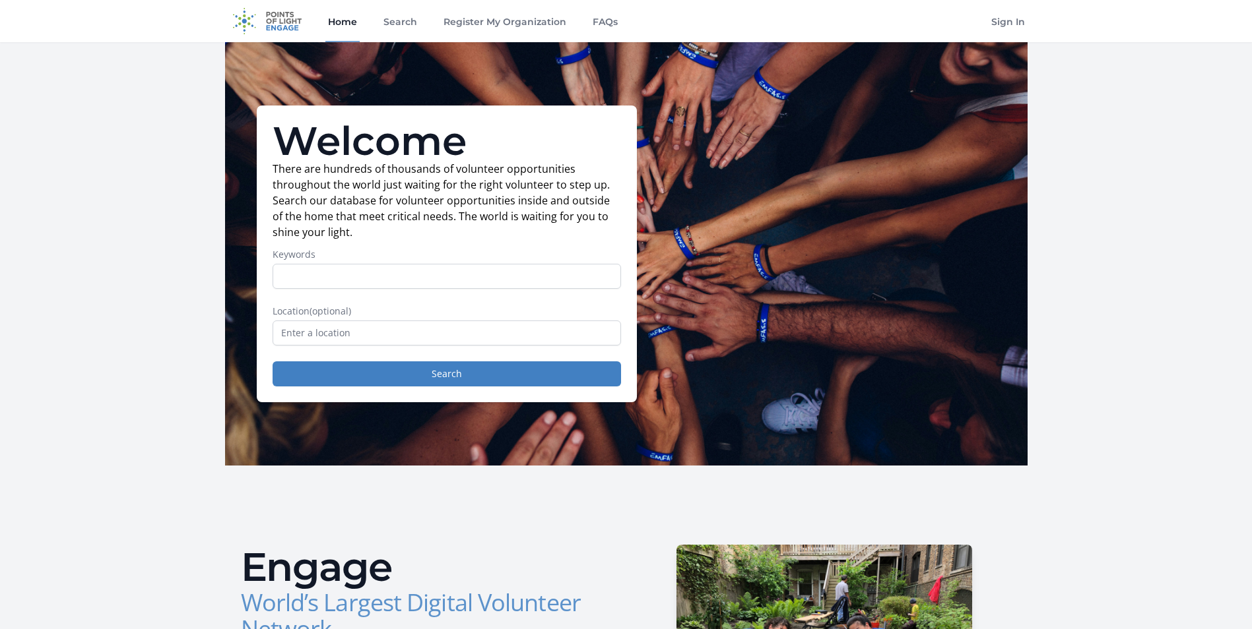
click at [518, 274] on input "Keywords" at bounding box center [446, 276] width 348 height 25
click at [468, 279] on input "Keywords" at bounding box center [446, 276] width 348 height 25
click at [490, 282] on input "Keywords" at bounding box center [446, 276] width 348 height 25
click at [476, 238] on p "There are hundreds of thousands of volunteer opportunities throughout the world…" at bounding box center [446, 200] width 348 height 79
click at [431, 331] on form "Keywords Location (optional) Search" at bounding box center [446, 317] width 348 height 139
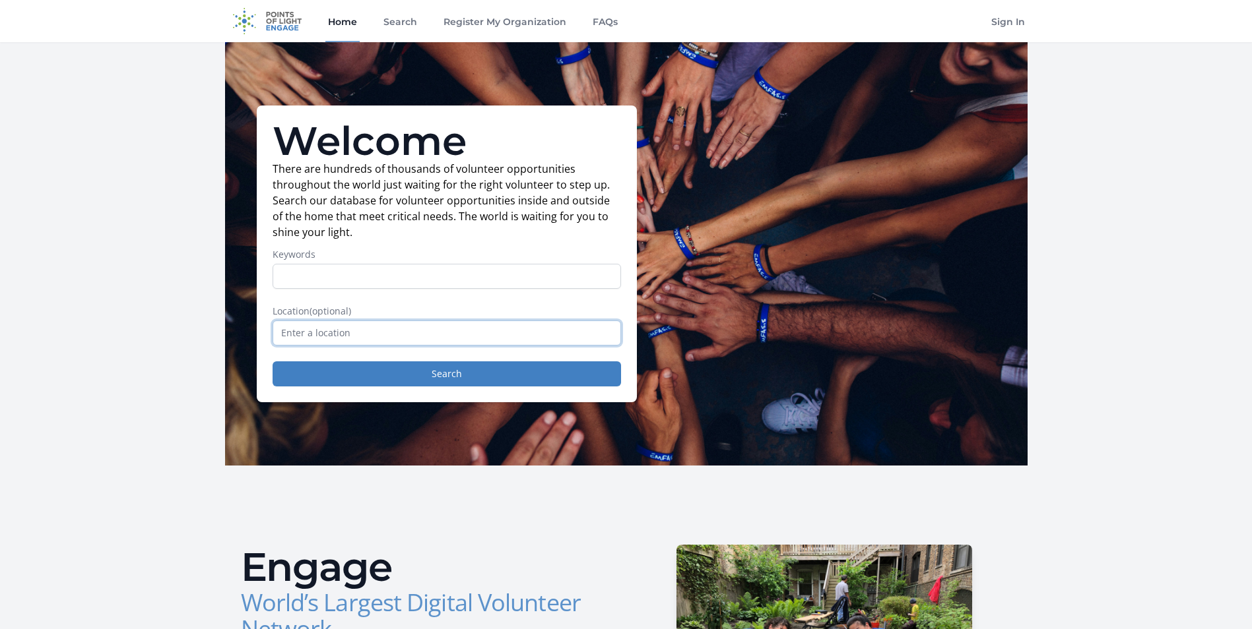
click at [431, 331] on input "text" at bounding box center [446, 333] width 348 height 25
click at [416, 377] on button "Search" at bounding box center [446, 374] width 348 height 25
drag, startPoint x: 434, startPoint y: 332, endPoint x: 203, endPoint y: 302, distance: 233.5
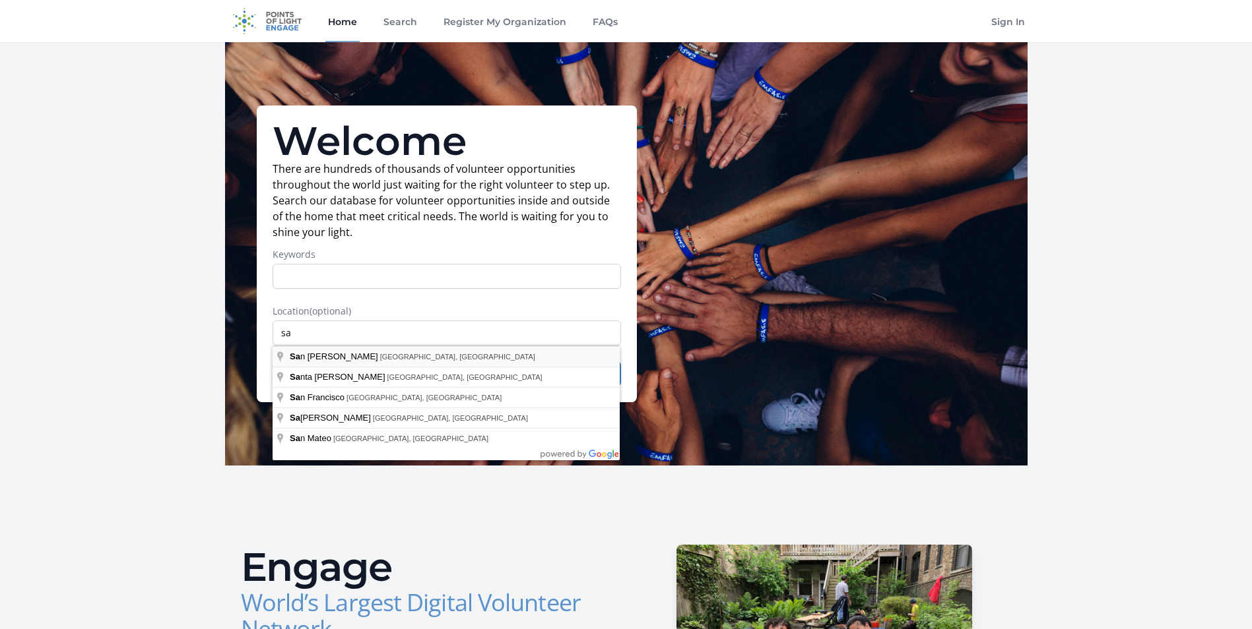
type input "San Jose, CA, USA"
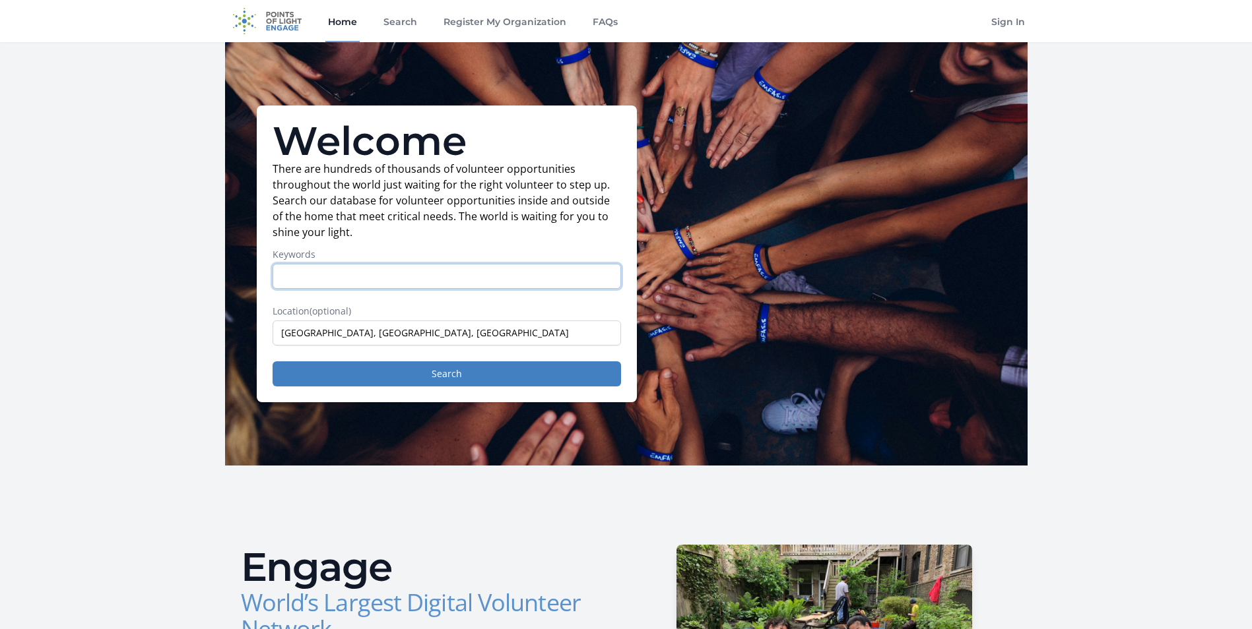
click at [385, 284] on input "Keywords" at bounding box center [446, 276] width 348 height 25
click at [589, 361] on form "Keywords Location (optional) San Jose, CA, USA Search" at bounding box center [446, 317] width 348 height 139
click at [587, 369] on button "Search" at bounding box center [446, 374] width 348 height 25
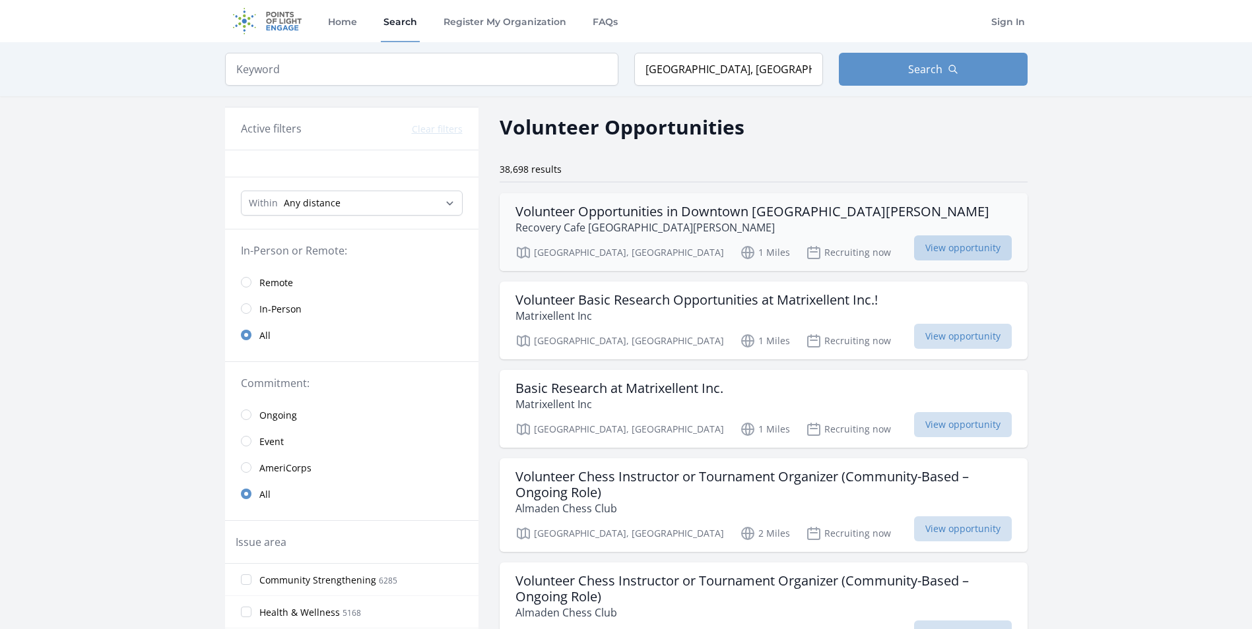
click at [949, 241] on span "View opportunity" at bounding box center [963, 248] width 98 height 25
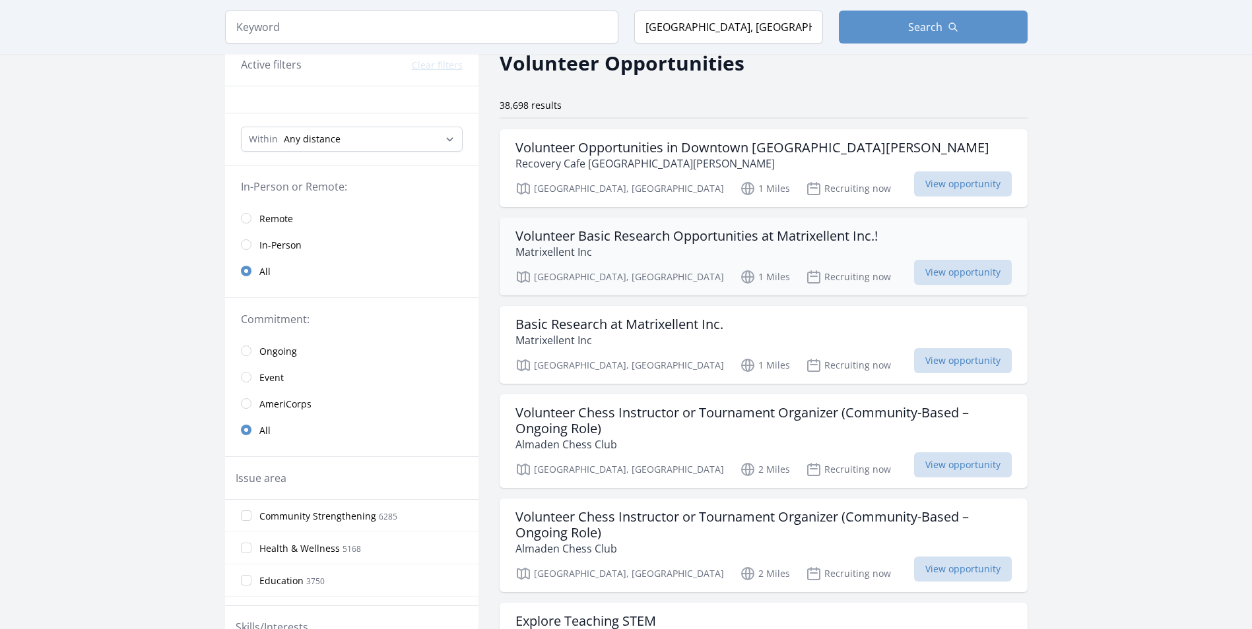
scroll to position [66, 0]
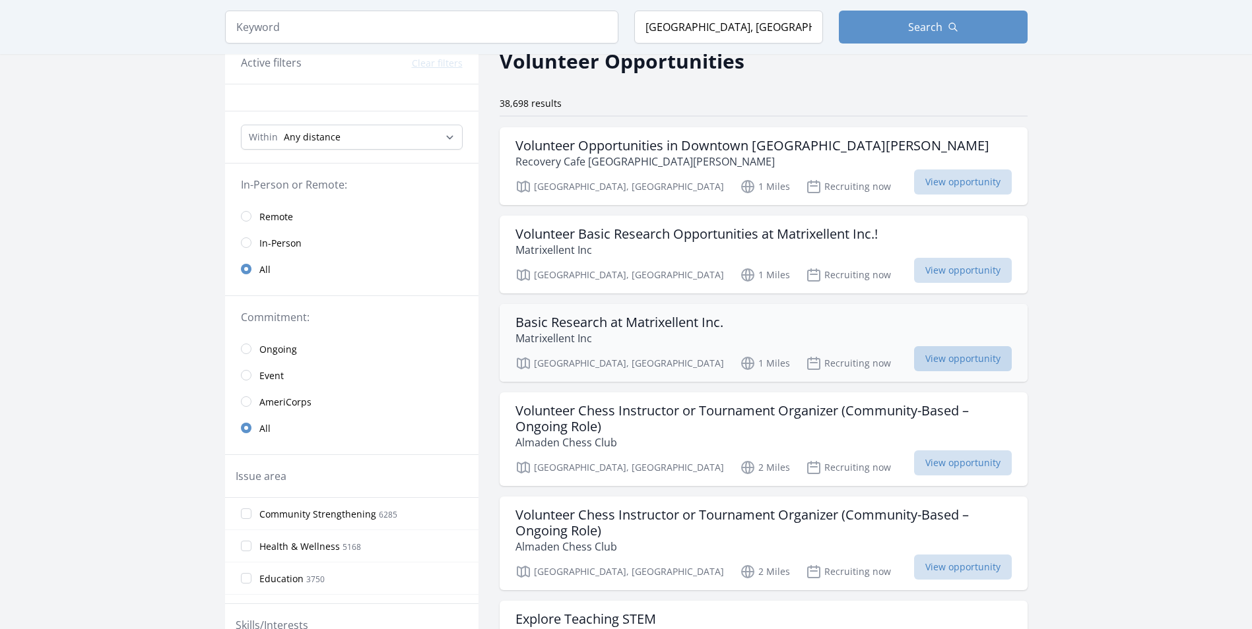
click at [982, 351] on span "View opportunity" at bounding box center [963, 358] width 98 height 25
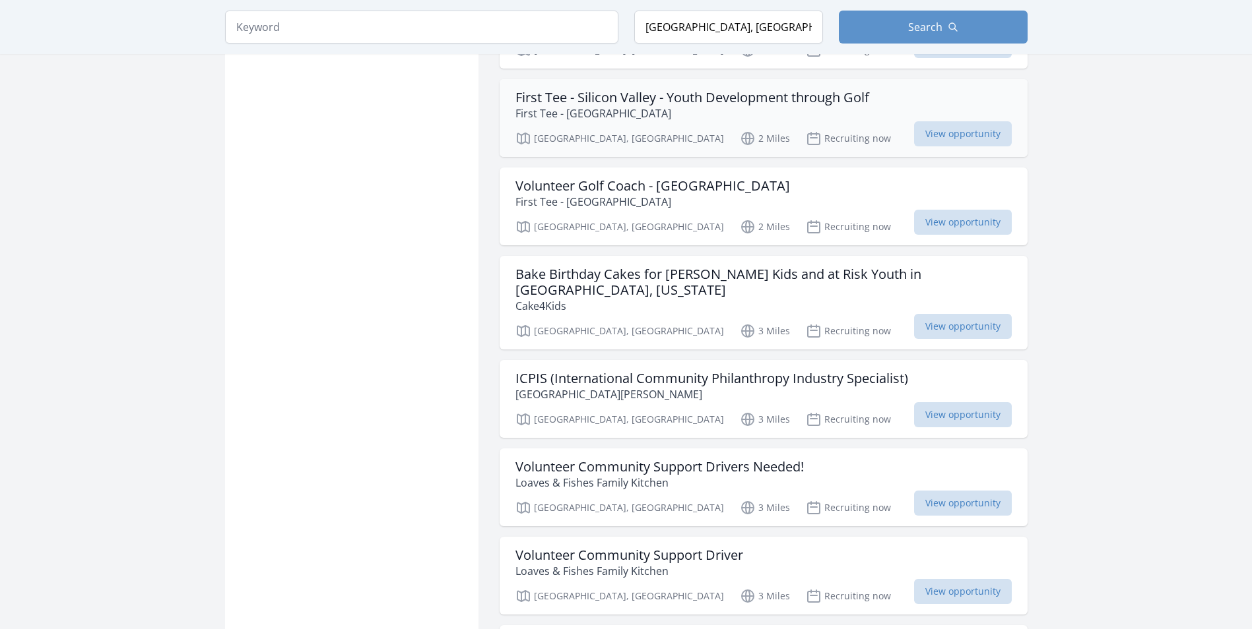
scroll to position [990, 0]
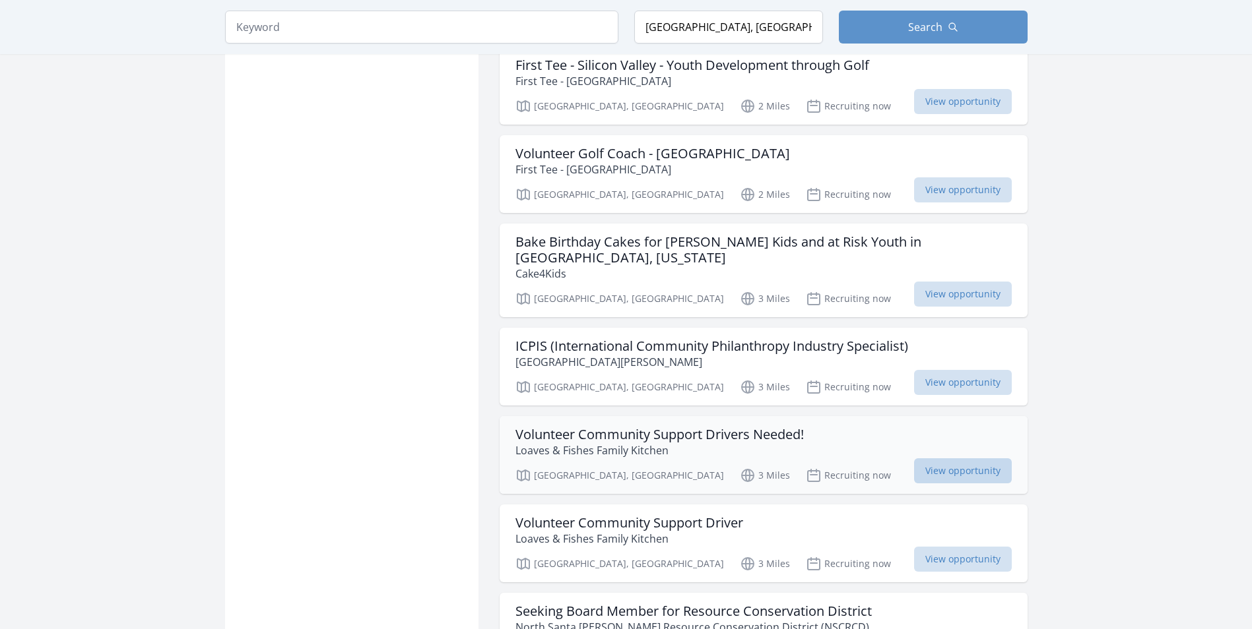
click at [926, 469] on span "View opportunity" at bounding box center [963, 471] width 98 height 25
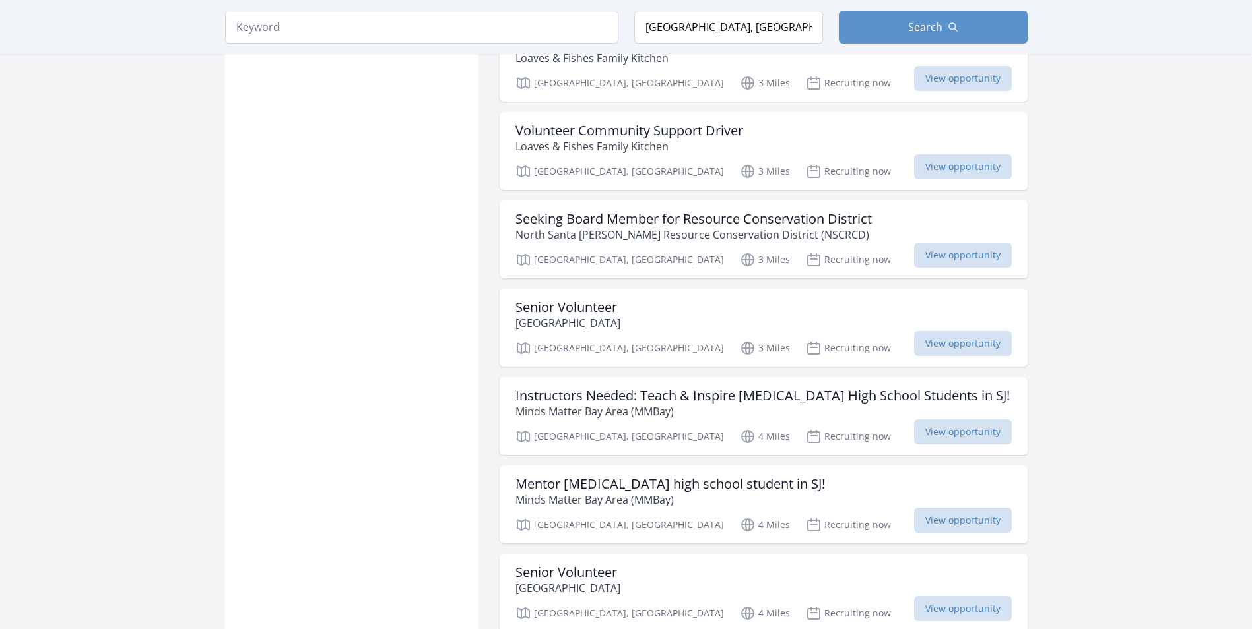
scroll to position [1385, 0]
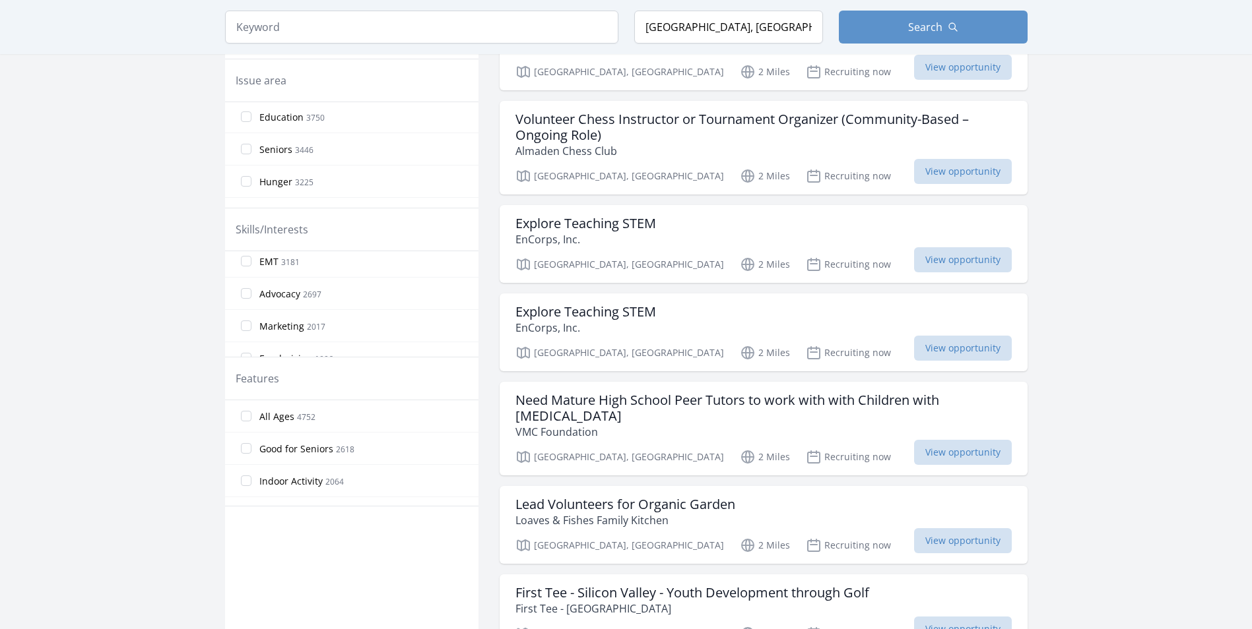
scroll to position [66, 0]
click at [346, 303] on label "Advocacy 2697" at bounding box center [351, 298] width 253 height 26
click at [251, 303] on input "Advocacy 2697" at bounding box center [246, 298] width 11 height 11
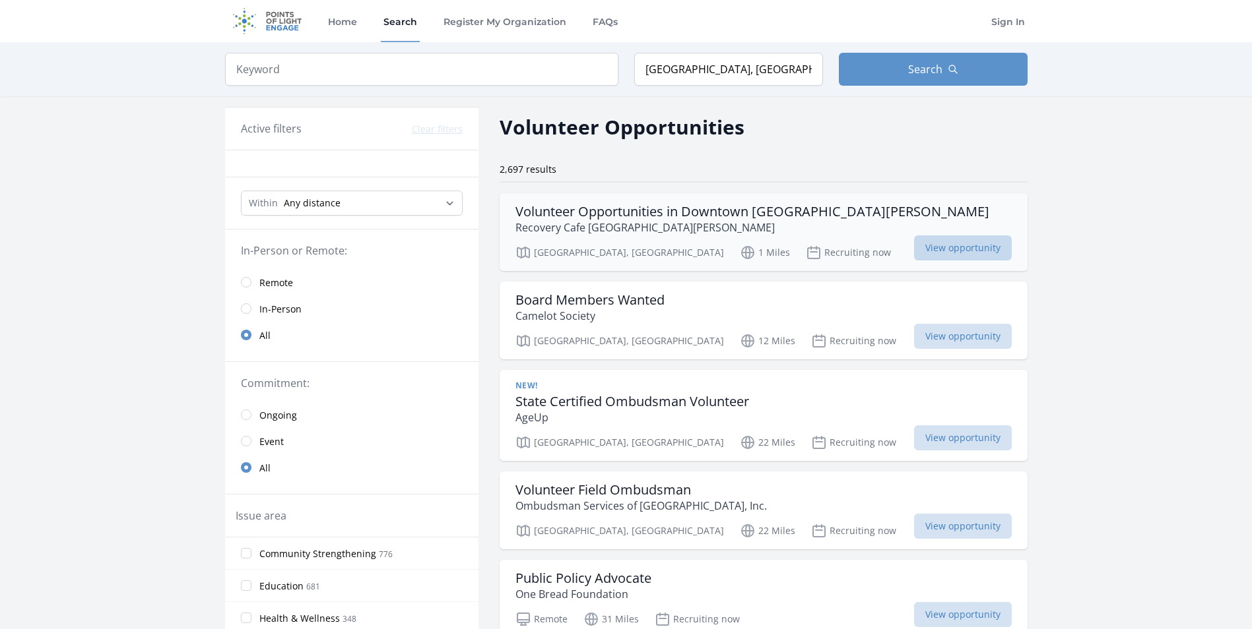
click at [933, 239] on span "View opportunity" at bounding box center [963, 248] width 98 height 25
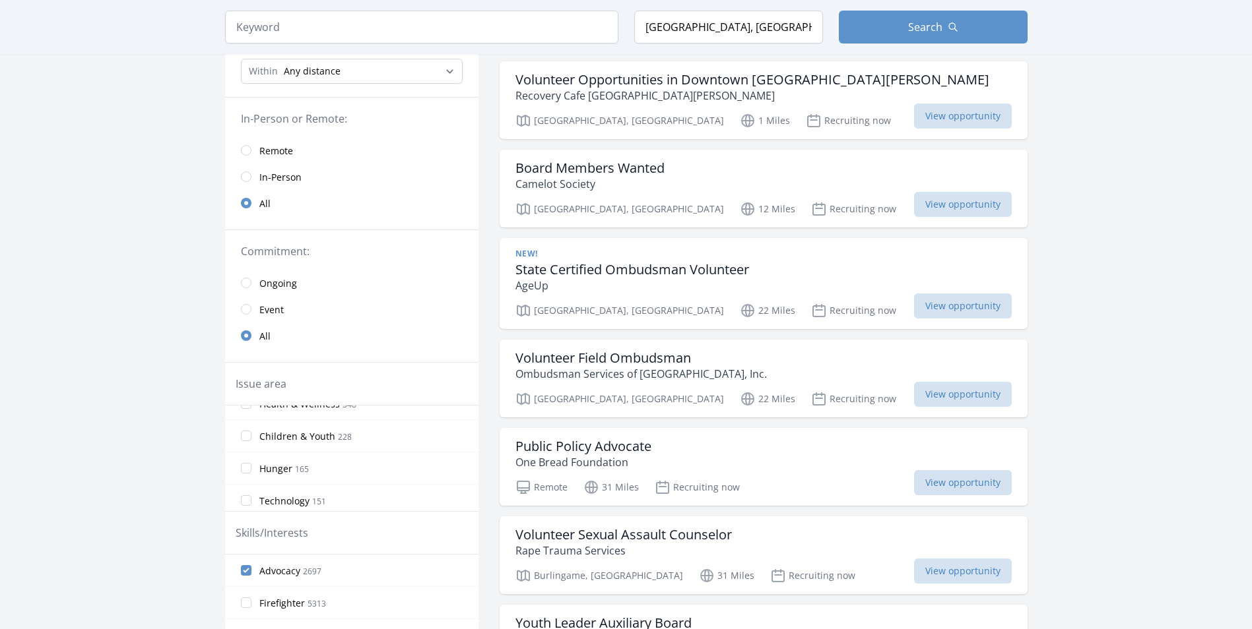
scroll to position [132, 0]
click at [291, 566] on span "Advocacy" at bounding box center [279, 571] width 41 height 13
click at [251, 566] on input "Advocacy 2697" at bounding box center [246, 570] width 11 height 11
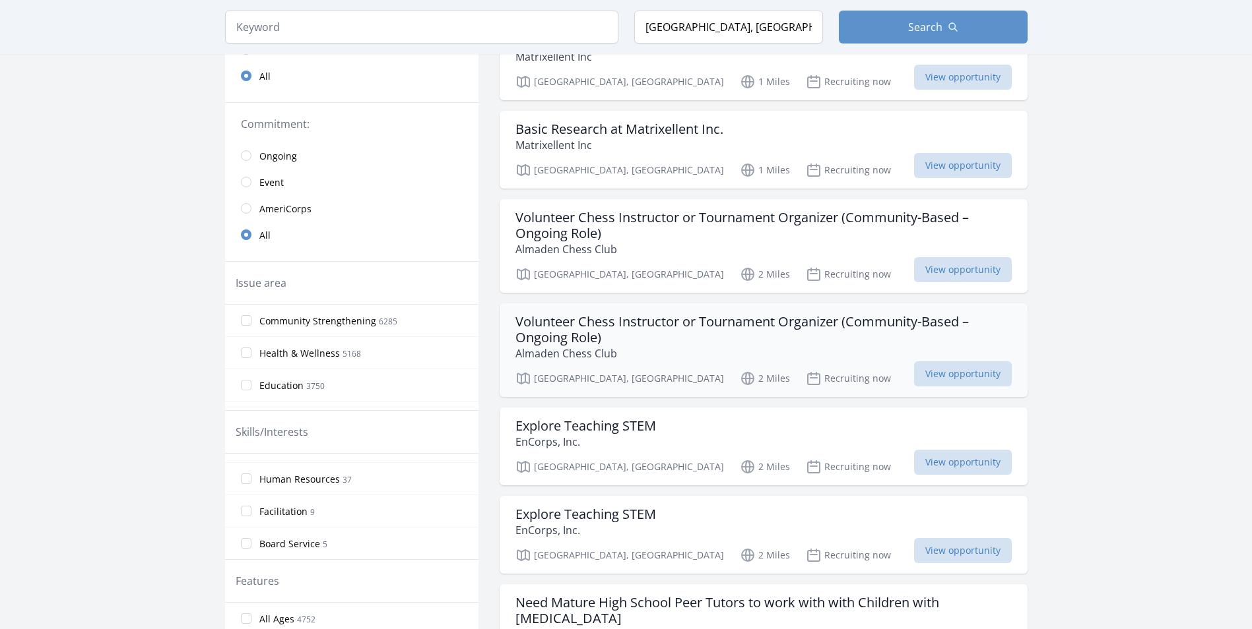
scroll to position [264, 0]
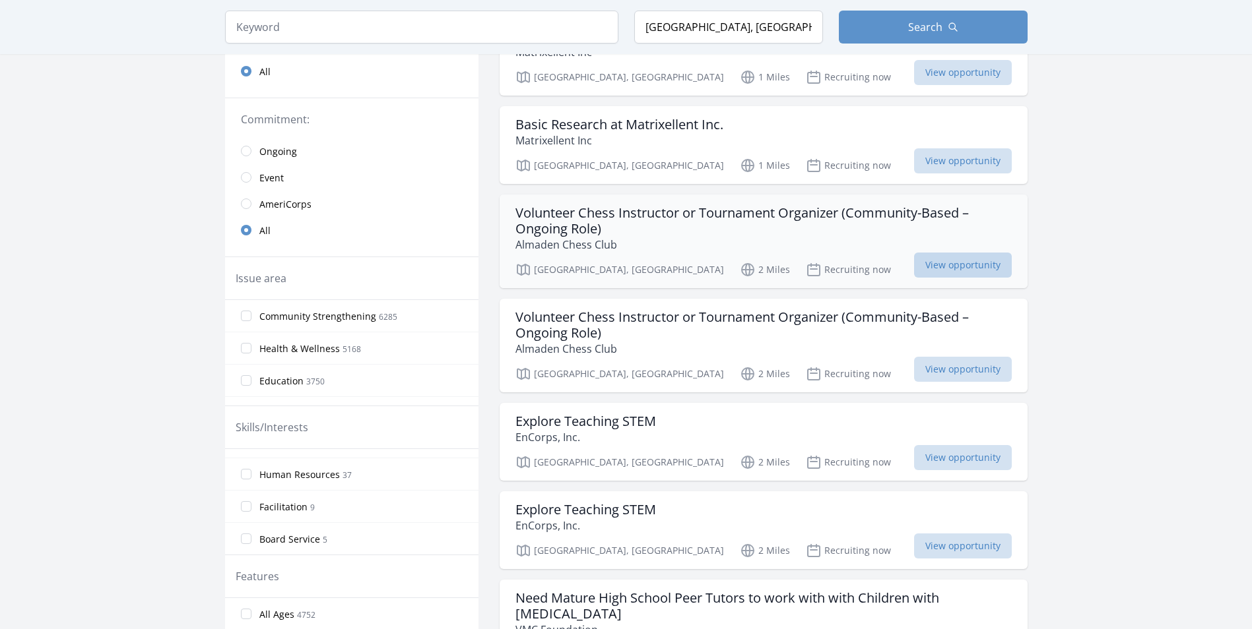
click at [945, 275] on span "View opportunity" at bounding box center [963, 265] width 98 height 25
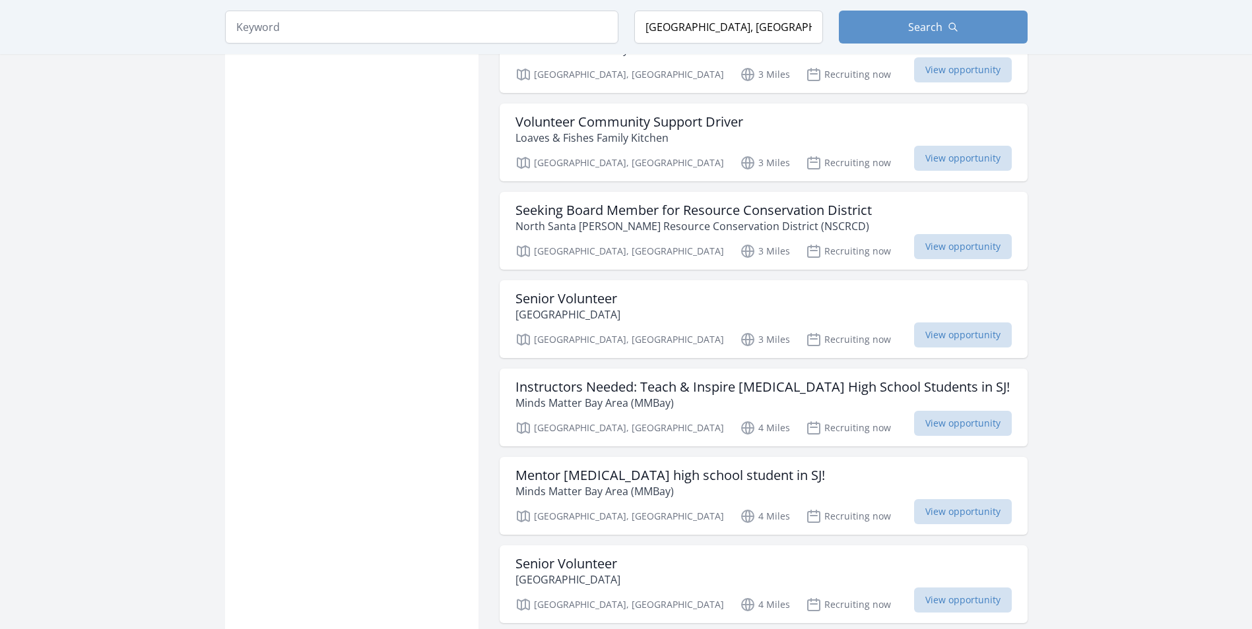
scroll to position [1686, 0]
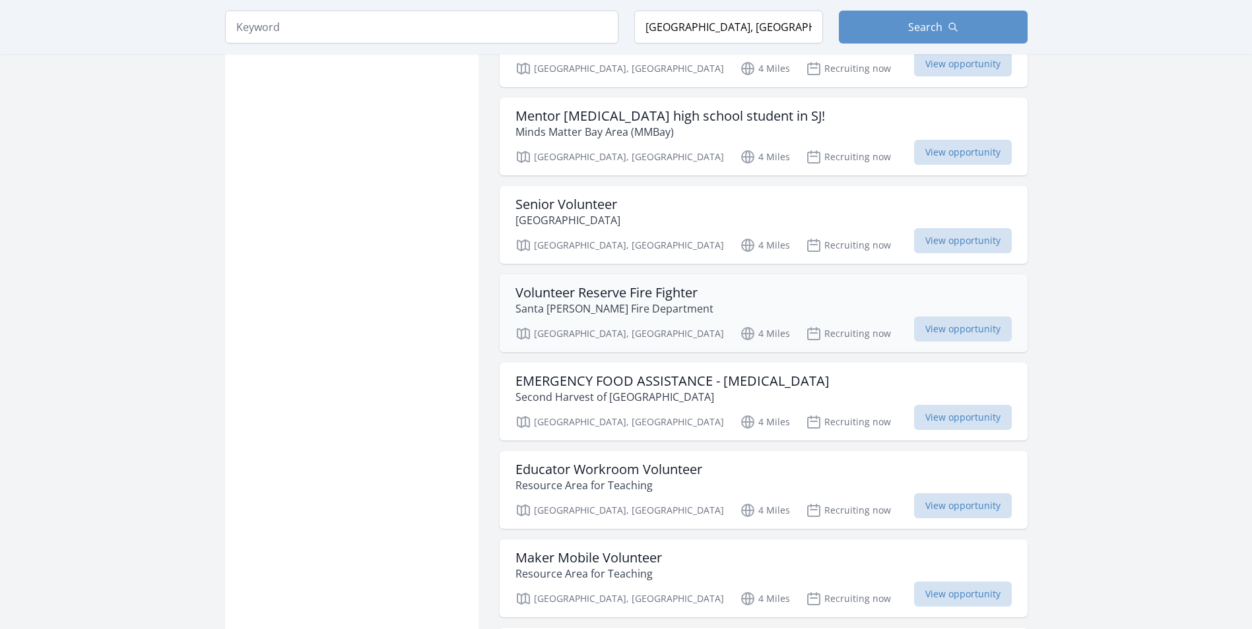
scroll to position [1752, 0]
click at [961, 414] on span "View opportunity" at bounding box center [963, 415] width 98 height 25
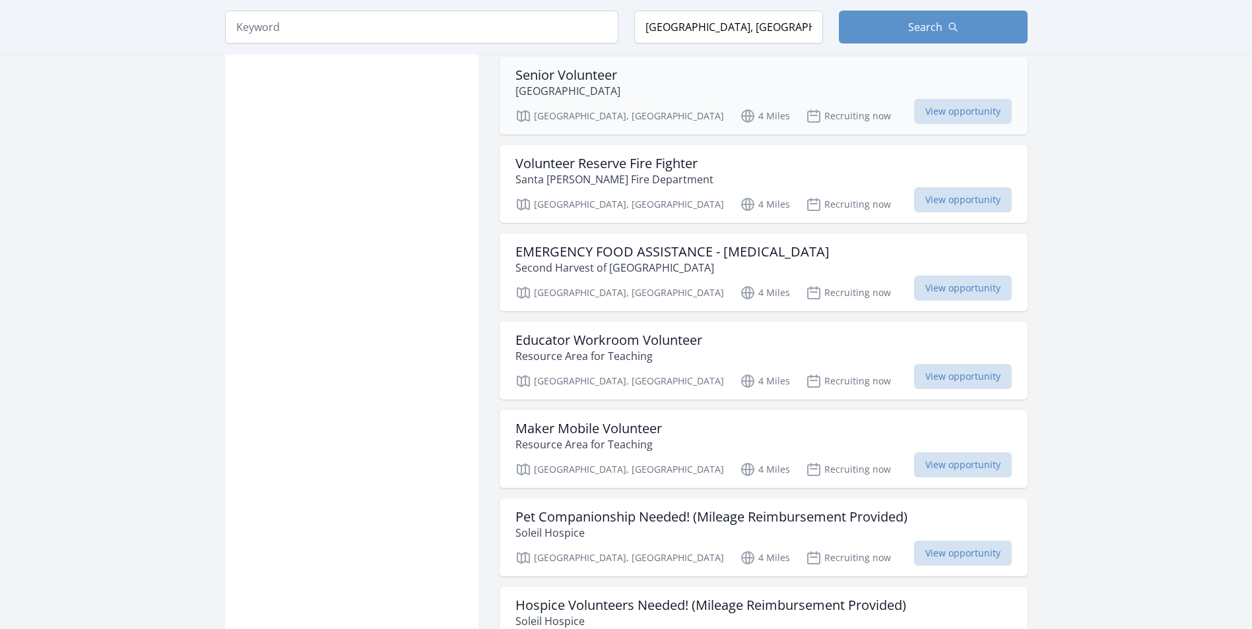
scroll to position [1884, 0]
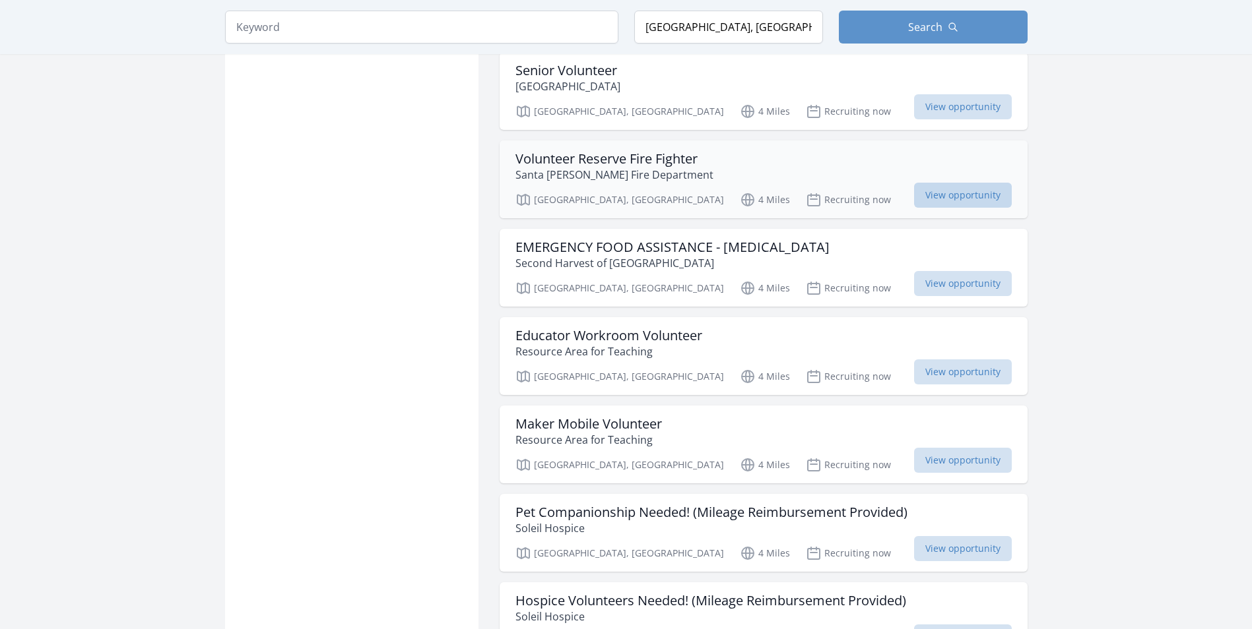
click at [949, 200] on span "View opportunity" at bounding box center [963, 195] width 98 height 25
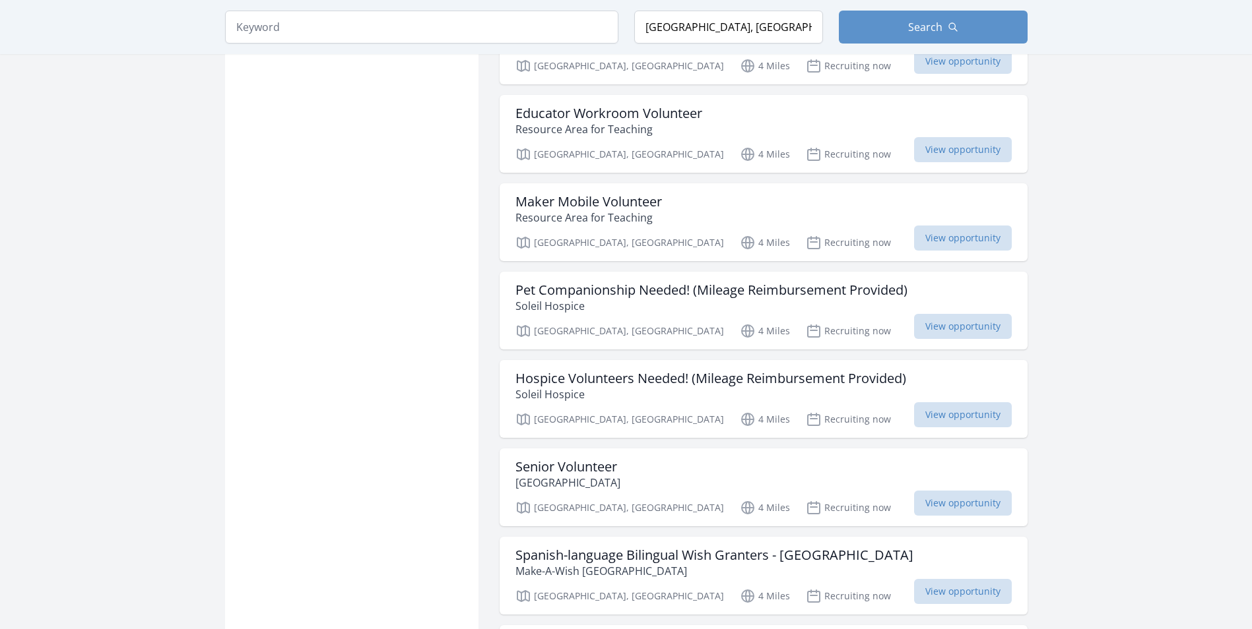
scroll to position [2148, 0]
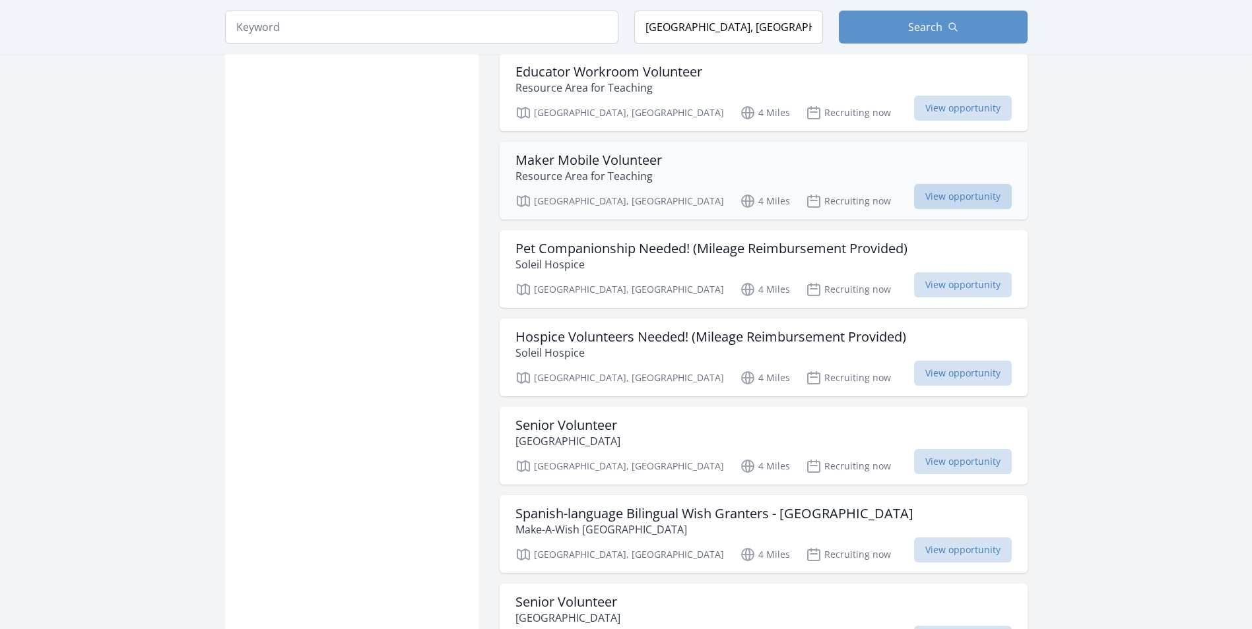
click at [956, 199] on span "View opportunity" at bounding box center [963, 196] width 98 height 25
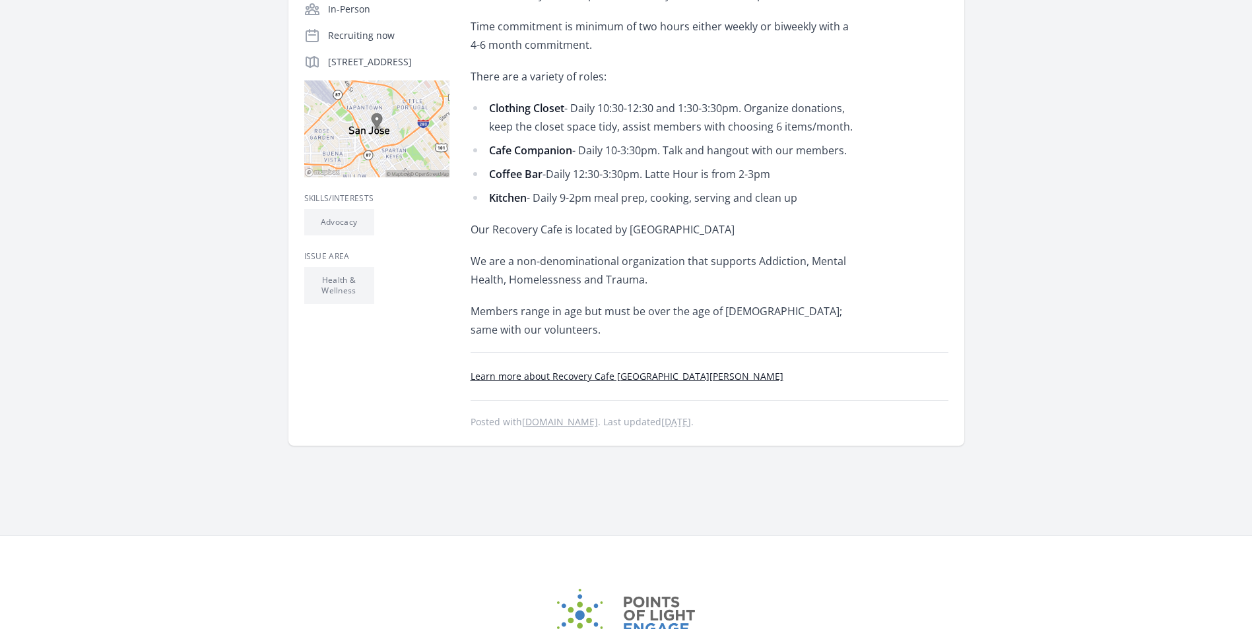
scroll to position [330, 0]
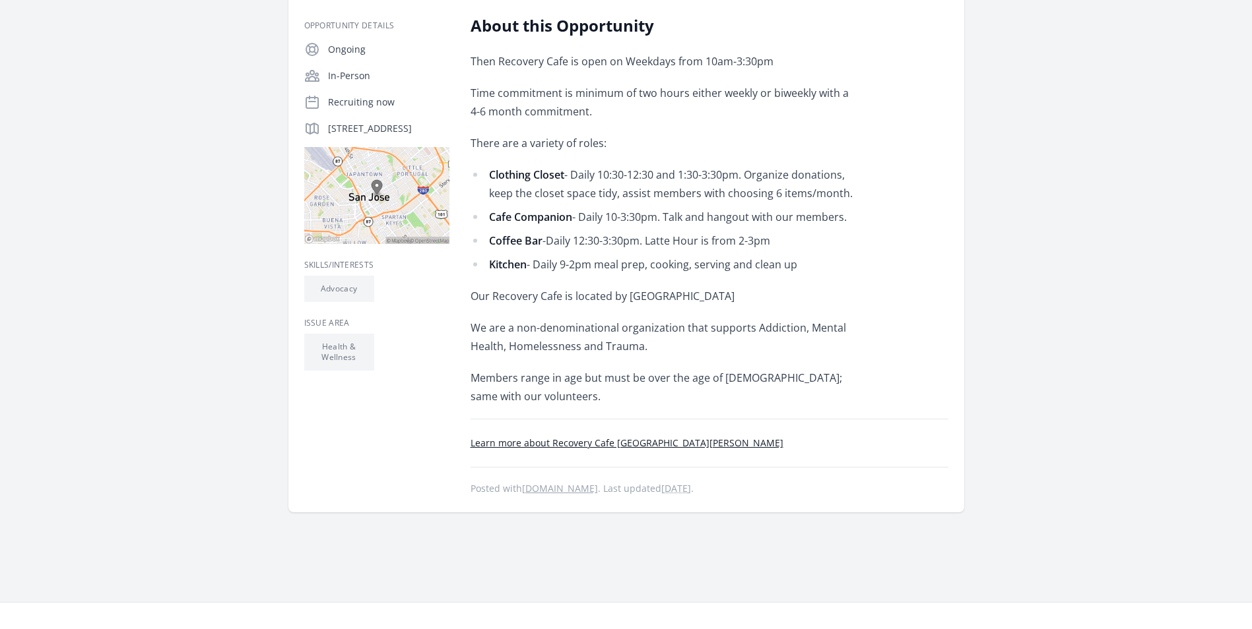
scroll to position [264, 0]
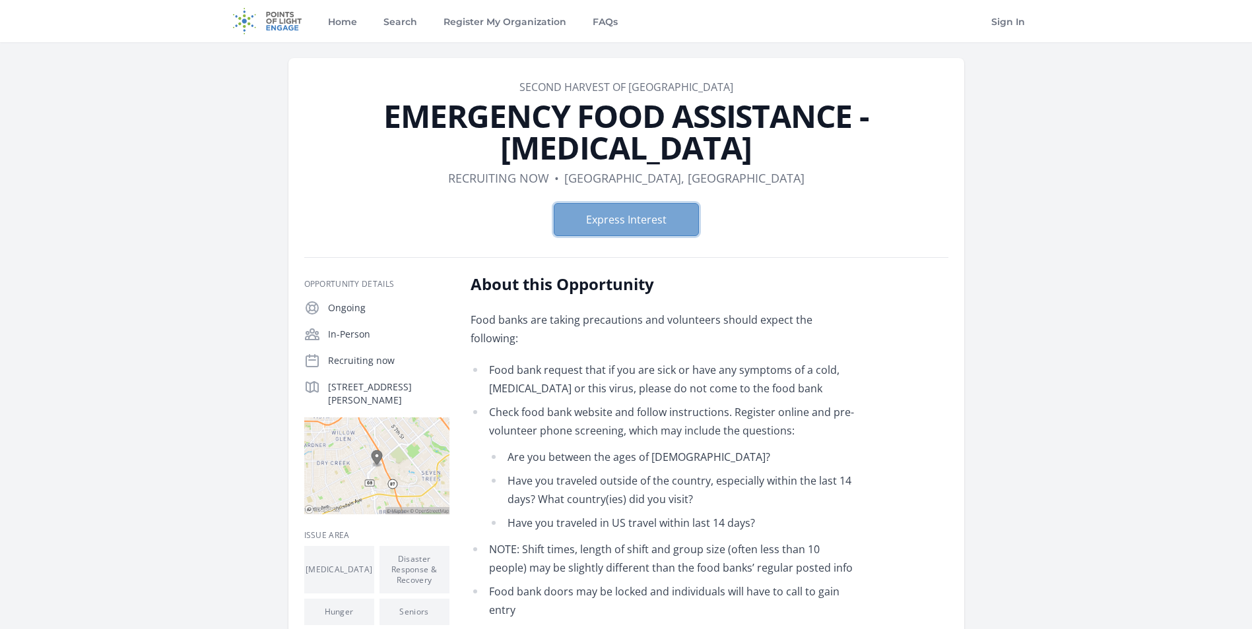
click at [664, 203] on button "Express Interest" at bounding box center [626, 219] width 145 height 33
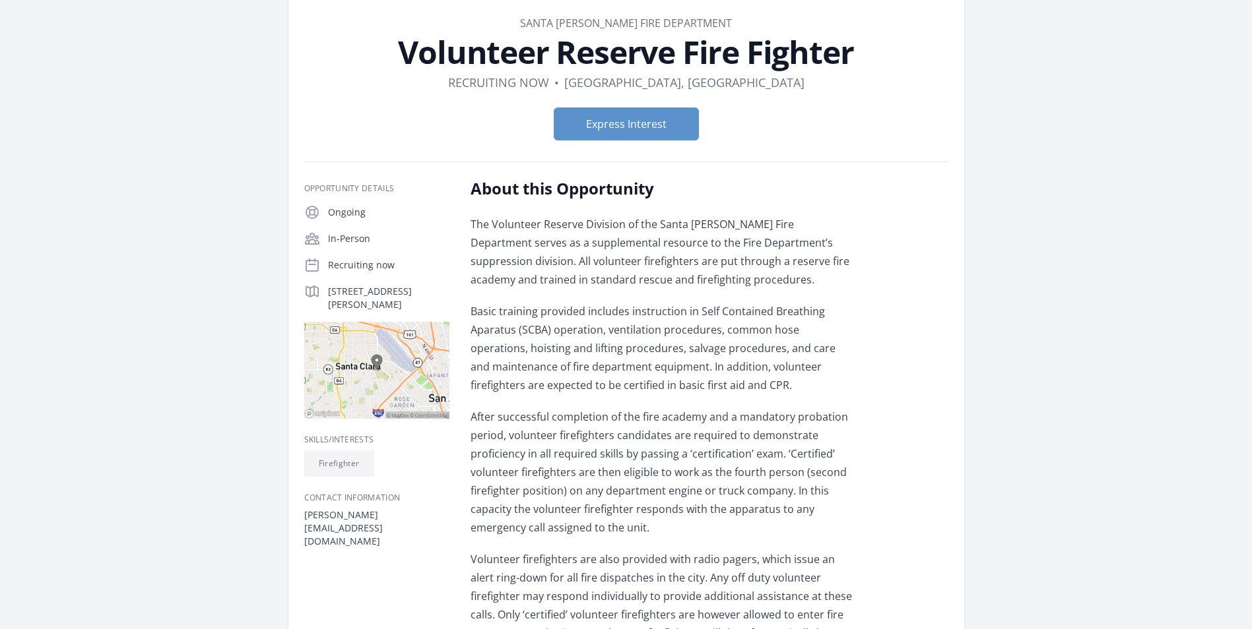
scroll to position [66, 0]
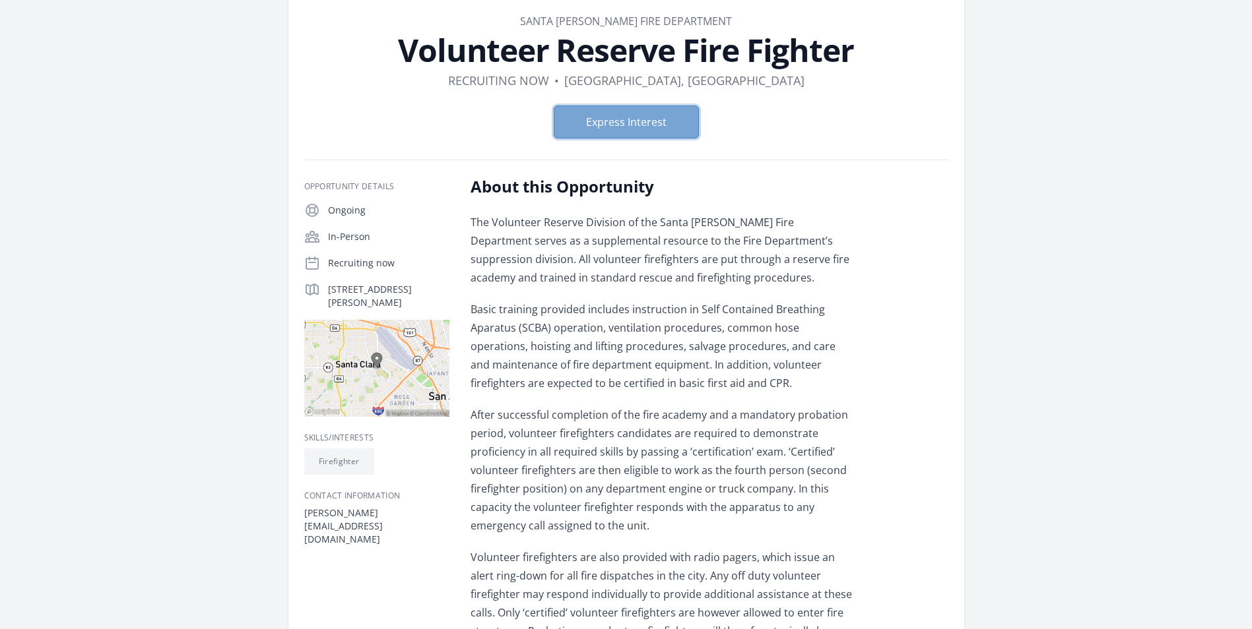
click at [616, 129] on button "Express Interest" at bounding box center [626, 122] width 145 height 33
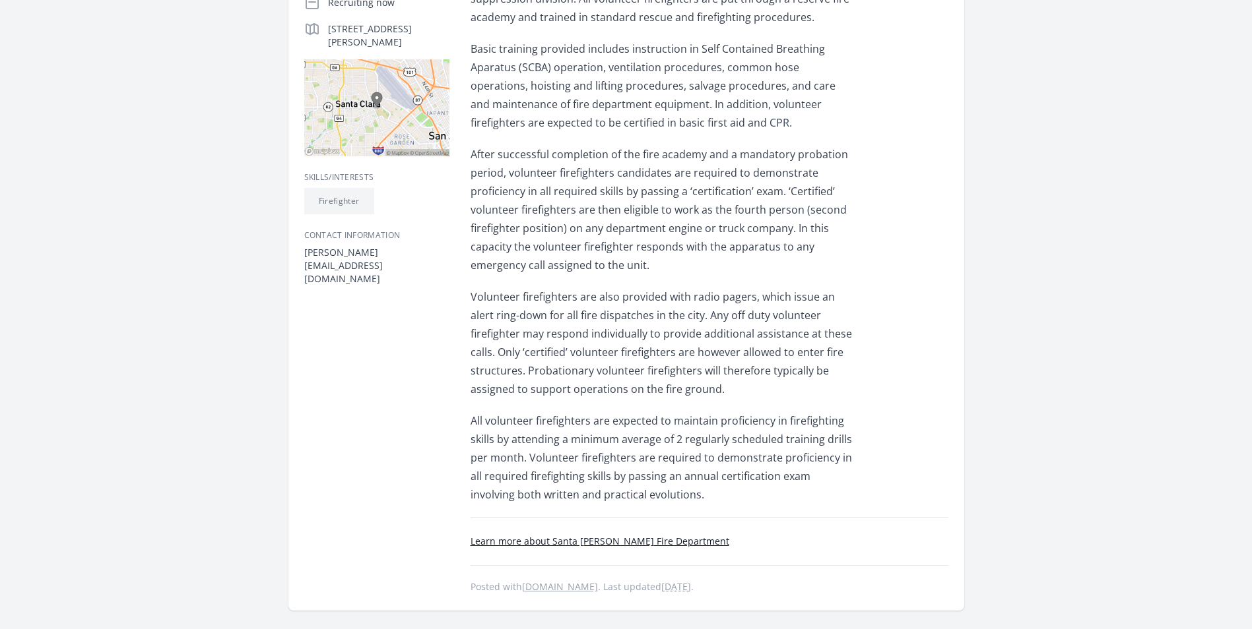
scroll to position [330, 0]
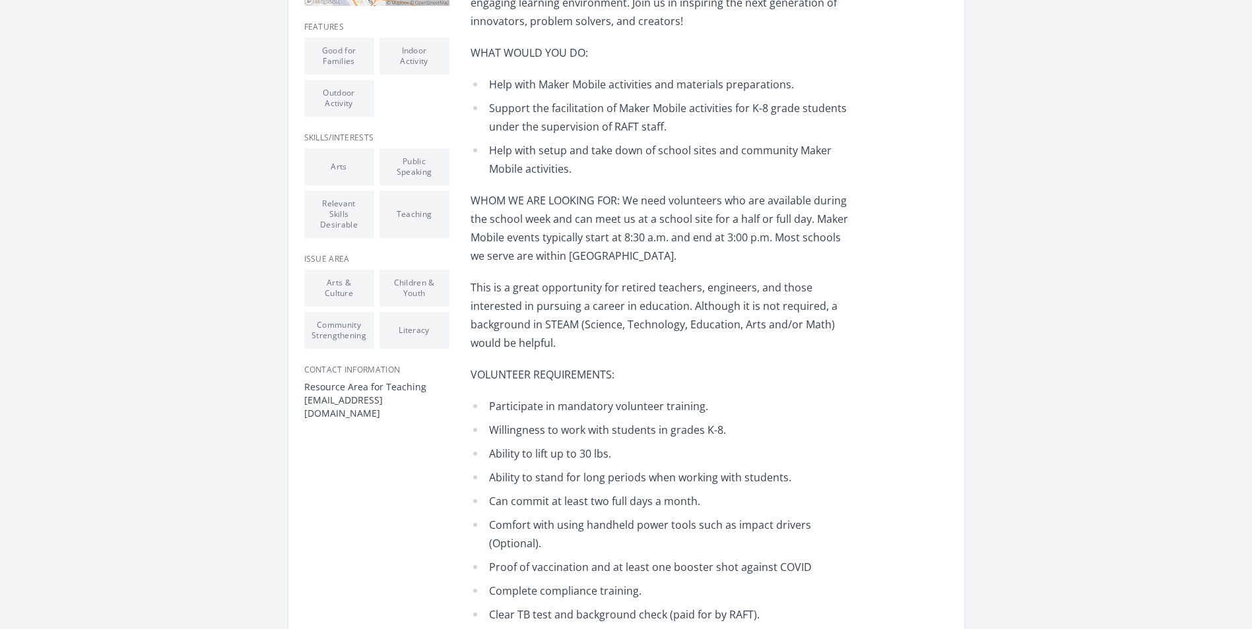
scroll to position [528, 0]
